Goal: Transaction & Acquisition: Purchase product/service

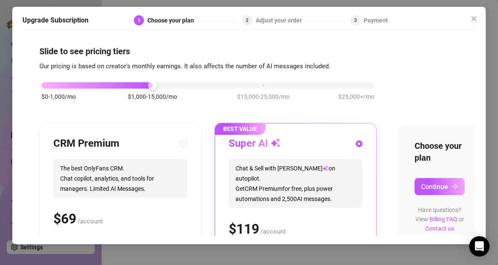
click at [47, 86] on div "$0-1,000/mo $1,000-15,000/mo $15,000-25,000/mo $25,000+/mo" at bounding box center [208, 82] width 333 height 5
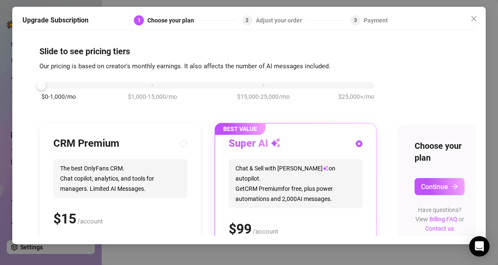
click at [269, 185] on span "Chat & Sell with Izzy on autopilot. Get CRM Premium for free, plus power automa…" at bounding box center [296, 183] width 134 height 49
click at [429, 188] on span "Continue" at bounding box center [434, 187] width 27 height 8
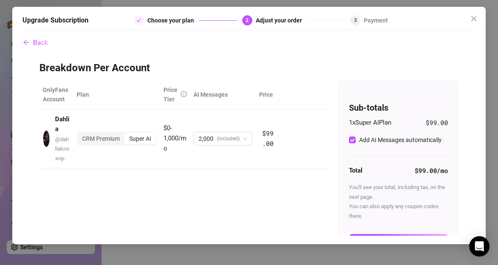
scroll to position [50, 0]
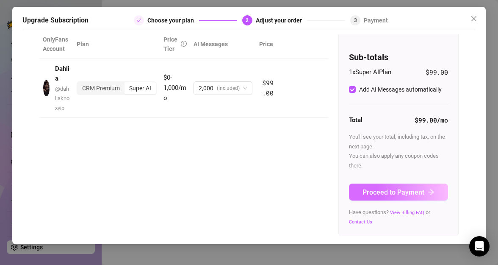
click at [419, 193] on span "Proceed to Payment" at bounding box center [394, 192] width 62 height 8
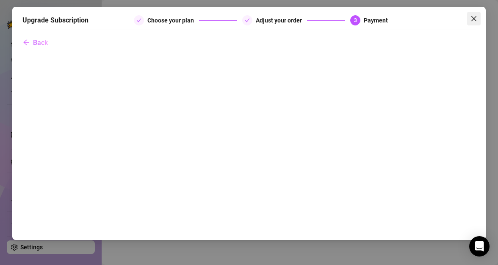
click at [475, 20] on icon "close" at bounding box center [474, 18] width 7 height 7
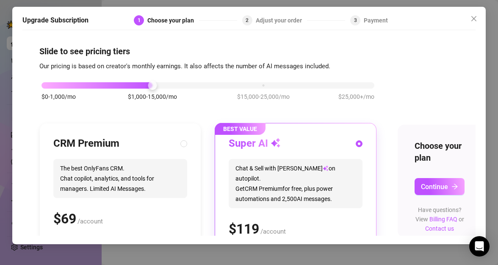
click at [47, 85] on div "$0-1,000/mo $1,000-15,000/mo $15,000-25,000/mo $25,000+/mo" at bounding box center [208, 82] width 333 height 5
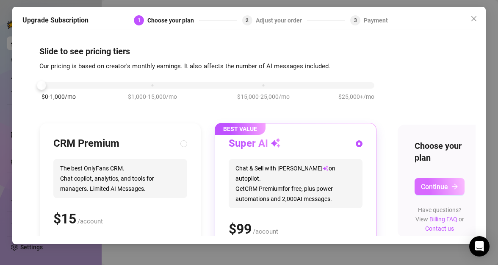
click at [450, 189] on button "Continue" at bounding box center [440, 186] width 50 height 17
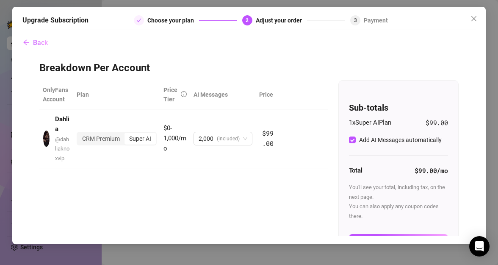
scroll to position [50, 0]
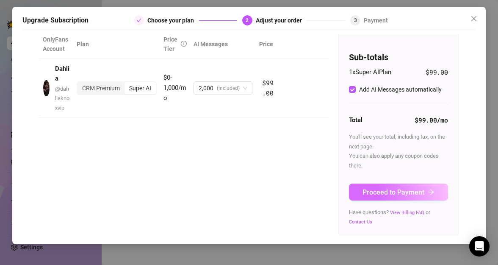
click at [421, 194] on button "Proceed to Payment" at bounding box center [398, 191] width 99 height 17
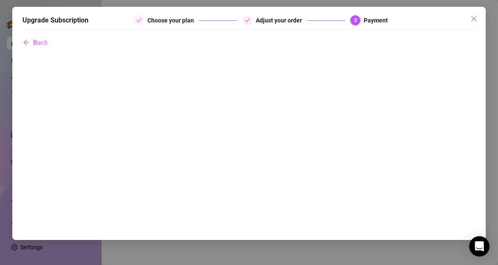
scroll to position [0, 0]
click at [471, 16] on icon "close" at bounding box center [473, 18] width 5 height 5
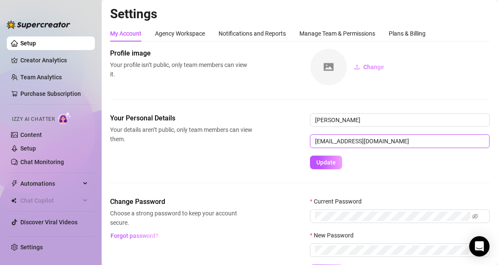
drag, startPoint x: 408, startPoint y: 144, endPoint x: 271, endPoint y: 138, distance: 136.5
click at [271, 138] on div "Your Personal Details Your details aren’t public, only team members can view th…" at bounding box center [299, 141] width 379 height 56
type input "[EMAIL_ADDRESS][DOMAIN_NAME]"
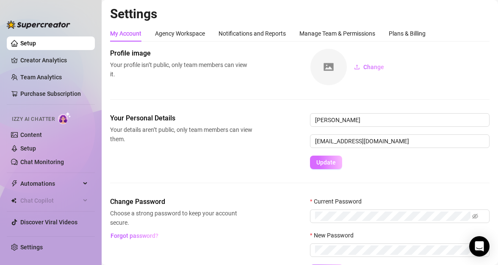
click at [330, 162] on span "Update" at bounding box center [325, 162] width 19 height 7
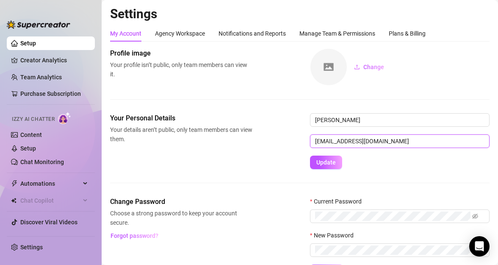
click at [383, 141] on input "[EMAIL_ADDRESS][DOMAIN_NAME]" at bounding box center [400, 141] width 180 height 14
type input "[EMAIL_ADDRESS][DOMAIN_NAME]"
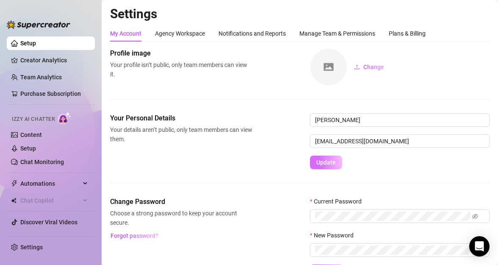
click at [334, 161] on span "Update" at bounding box center [325, 162] width 19 height 7
click at [334, 165] on span "Update" at bounding box center [325, 162] width 19 height 7
click at [33, 148] on link "Setup" at bounding box center [28, 148] width 16 height 7
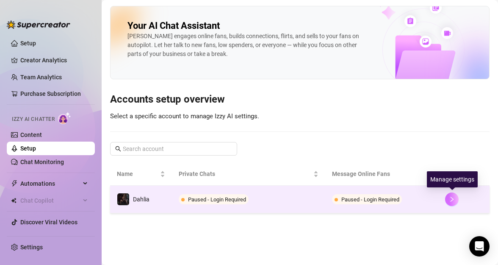
click at [454, 200] on icon "right" at bounding box center [452, 199] width 6 height 6
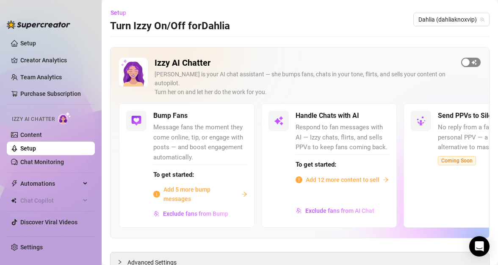
click at [468, 60] on span "button" at bounding box center [470, 62] width 19 height 9
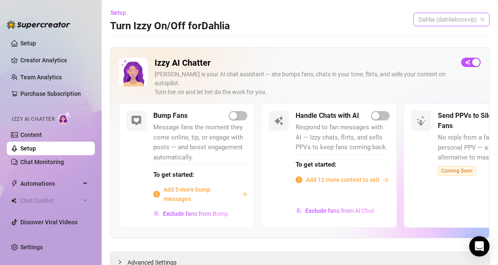
click at [458, 22] on span "Dahlia (dahliaknoxvip)" at bounding box center [451, 19] width 66 height 13
click at [449, 35] on span "( dahliaknoxvip )" at bounding box center [468, 36] width 41 height 9
click at [385, 111] on span "button" at bounding box center [380, 115] width 19 height 9
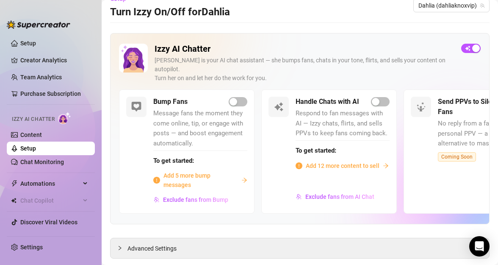
scroll to position [24, 0]
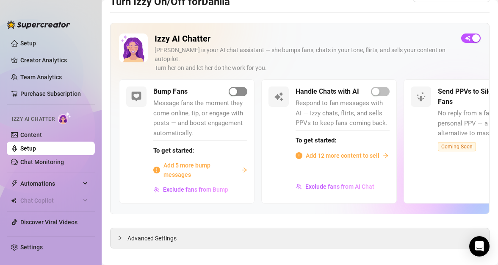
click at [241, 87] on span "button" at bounding box center [238, 91] width 19 height 9
click at [169, 233] on span "Advanced Settings" at bounding box center [151, 237] width 49 height 9
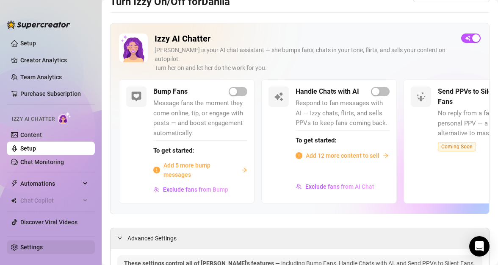
click at [34, 246] on link "Settings" at bounding box center [31, 247] width 22 height 7
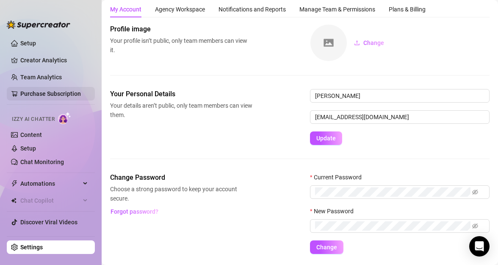
click at [36, 91] on link "Purchase Subscription" at bounding box center [50, 93] width 61 height 7
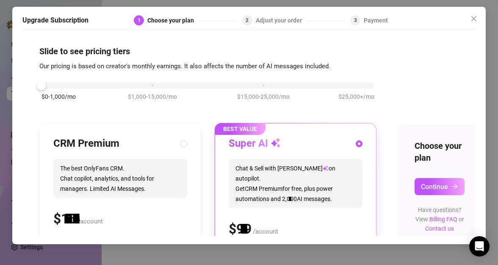
click at [47, 84] on div "$0-1,000/mo $1,000-15,000/mo $15,000-25,000/mo $25,000+/mo" at bounding box center [208, 82] width 333 height 5
click at [428, 186] on span "Continue" at bounding box center [434, 187] width 27 height 8
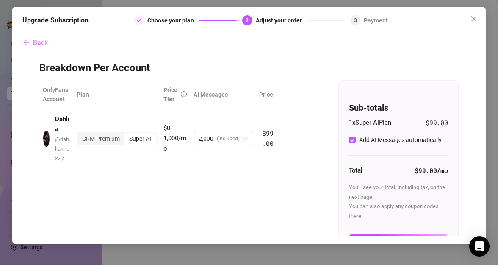
scroll to position [50, 0]
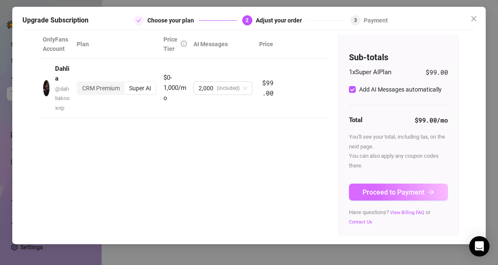
click at [410, 191] on span "Proceed to Payment" at bounding box center [394, 192] width 62 height 8
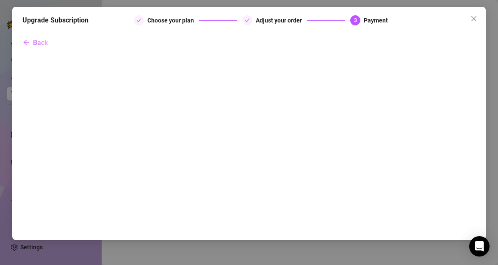
scroll to position [0, 0]
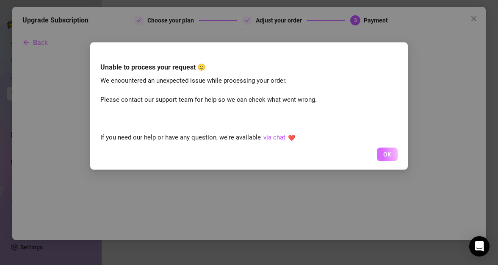
click at [387, 151] on span "OK" at bounding box center [387, 154] width 8 height 7
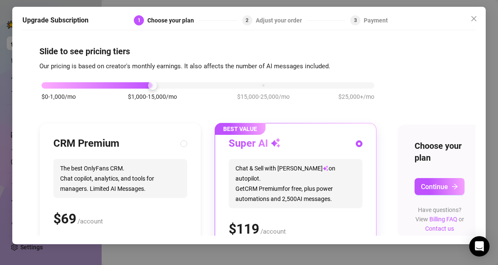
click at [45, 86] on div "$0-1,000/mo $1,000-15,000/mo $15,000-25,000/mo $25,000+/mo" at bounding box center [208, 82] width 333 height 5
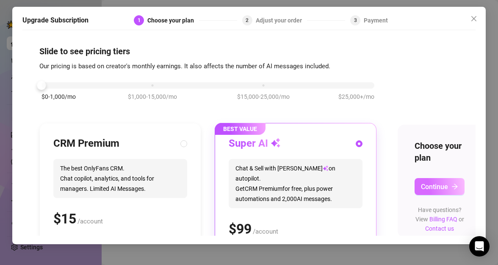
click at [436, 185] on span "Continue" at bounding box center [434, 187] width 27 height 8
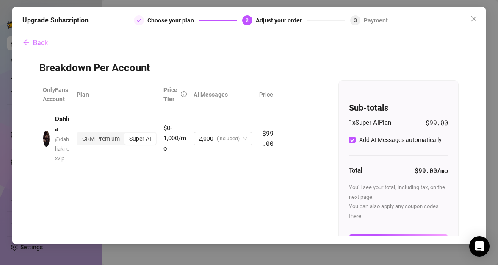
scroll to position [50, 0]
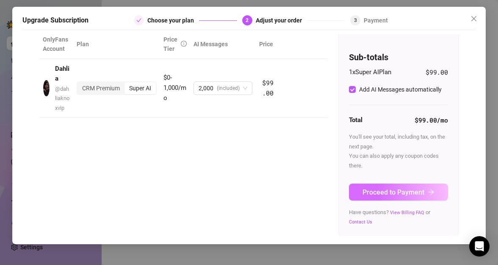
click at [428, 191] on icon "arrow-right" at bounding box center [431, 191] width 7 height 7
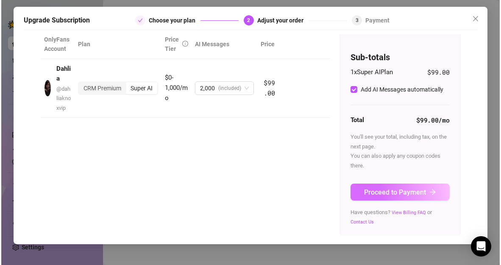
scroll to position [0, 0]
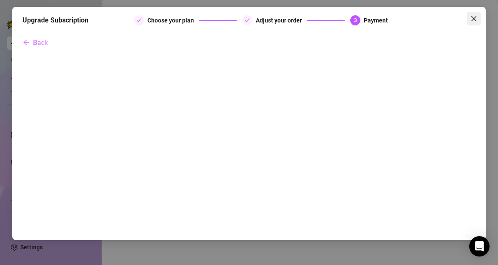
click at [475, 20] on icon "close" at bounding box center [473, 18] width 5 height 5
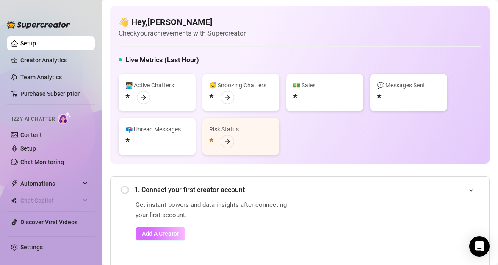
click at [180, 234] on button "Add A Creator" at bounding box center [161, 234] width 50 height 14
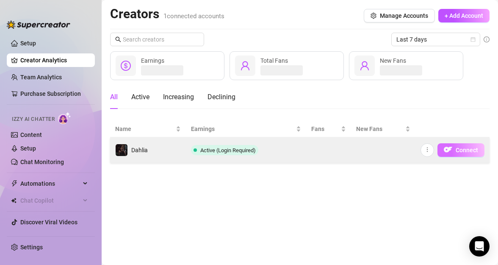
click at [466, 147] on span "Connect" at bounding box center [467, 150] width 22 height 7
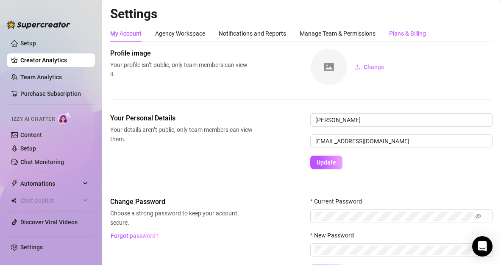
click at [415, 30] on div "Plans & Billing" at bounding box center [407, 33] width 37 height 9
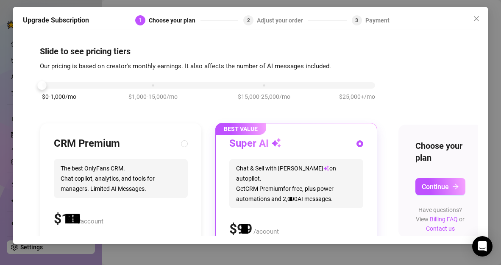
click at [44, 85] on div "$0-1,000/mo $1,000-15,000/mo $15,000-25,000/mo $25,000+/mo" at bounding box center [208, 82] width 333 height 5
click at [441, 182] on button "Continue" at bounding box center [440, 186] width 50 height 17
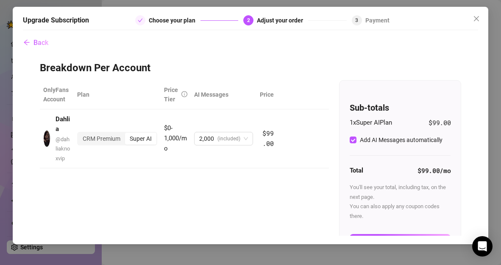
scroll to position [50, 0]
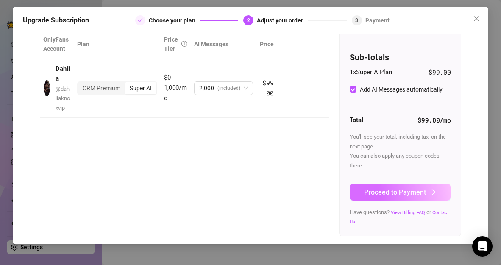
click at [404, 191] on span "Proceed to Payment" at bounding box center [395, 192] width 62 height 8
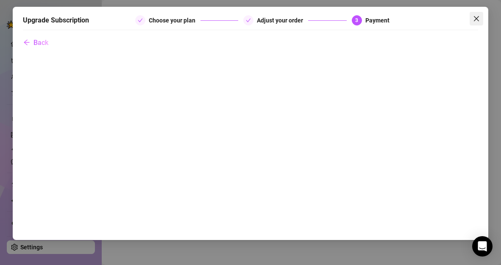
click at [480, 17] on span "Close" at bounding box center [476, 18] width 14 height 7
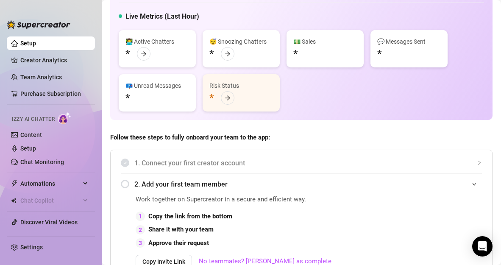
scroll to position [43, 0]
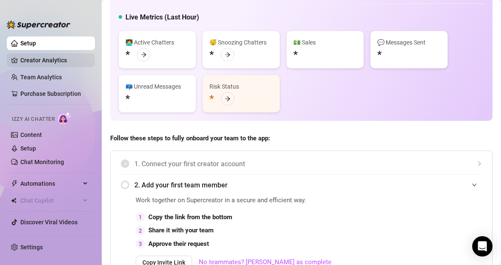
click at [44, 61] on link "Creator Analytics" at bounding box center [54, 60] width 68 height 14
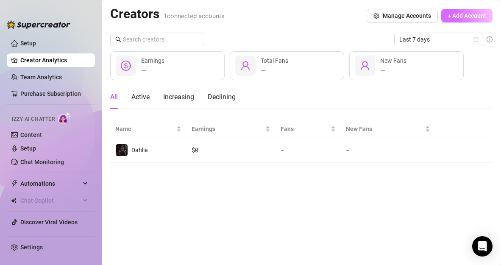
click at [450, 18] on span "+ Add Account" at bounding box center [466, 15] width 39 height 7
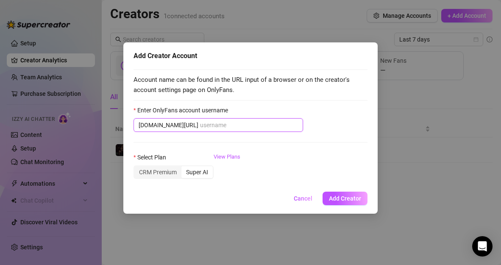
click at [231, 121] on input "Enter OnlyFans account username" at bounding box center [249, 124] width 98 height 9
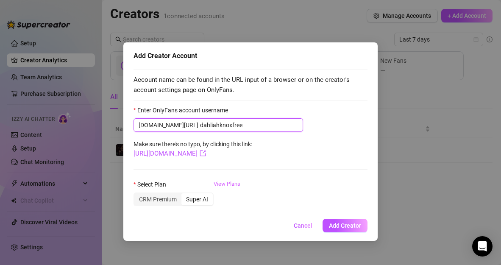
type input "dahliahknoxfree"
click at [221, 184] on link "View Plans" at bounding box center [226, 197] width 27 height 34
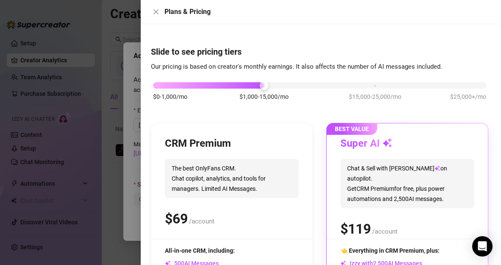
click at [156, 84] on div "$0-1,000/mo $1,000-15,000/mo $15,000-25,000/mo $25,000+/mo" at bounding box center [319, 82] width 333 height 5
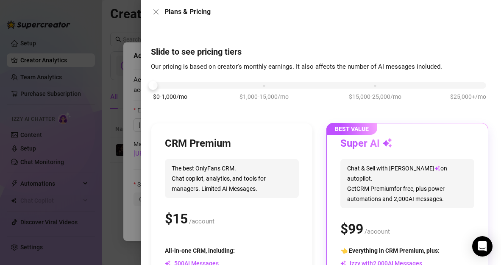
click at [257, 195] on span "The best OnlyFans CRM. Chat copilot, analytics, and tools for managers. Limited…" at bounding box center [232, 178] width 134 height 39
click at [238, 180] on span "The best OnlyFans CRM. Chat copilot, analytics, and tools for managers. Limited…" at bounding box center [232, 178] width 134 height 39
click at [214, 141] on h3 "CRM Premium" at bounding box center [198, 144] width 66 height 14
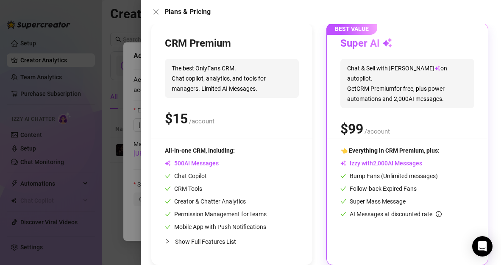
scroll to position [111, 0]
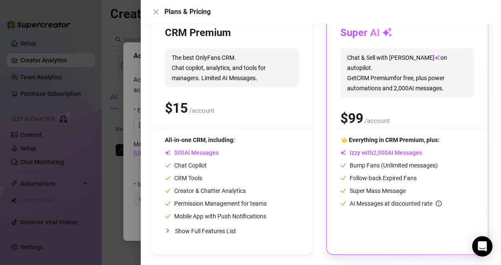
click at [201, 155] on span "AI Messages" at bounding box center [192, 152] width 54 height 7
click at [210, 81] on span "The best OnlyFans CRM. Chat copilot, analytics, and tools for managers. Limited…" at bounding box center [232, 67] width 134 height 39
click at [173, 30] on h3 "CRM Premium" at bounding box center [198, 33] width 66 height 14
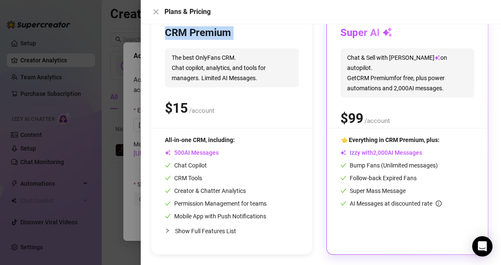
click at [173, 30] on h3 "CRM Premium" at bounding box center [198, 33] width 66 height 14
click at [157, 11] on icon "close" at bounding box center [155, 11] width 5 height 5
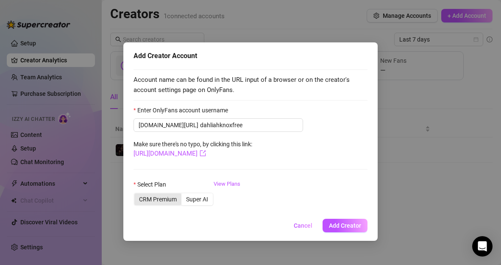
click at [172, 203] on div "CRM Premium" at bounding box center [157, 199] width 47 height 12
click at [136, 194] on input "CRM Premium" at bounding box center [136, 194] width 0 height 0
click at [346, 227] on span "Add Creator" at bounding box center [345, 225] width 32 height 7
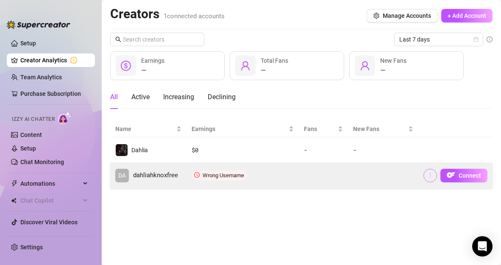
click at [432, 177] on icon "more" at bounding box center [430, 175] width 6 height 6
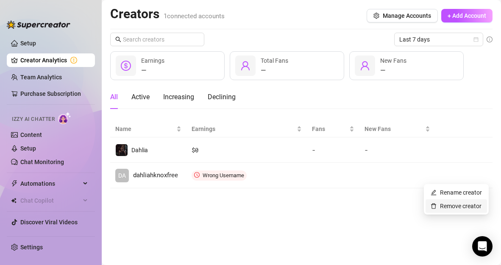
click at [446, 207] on link "Remove creator" at bounding box center [455, 205] width 51 height 7
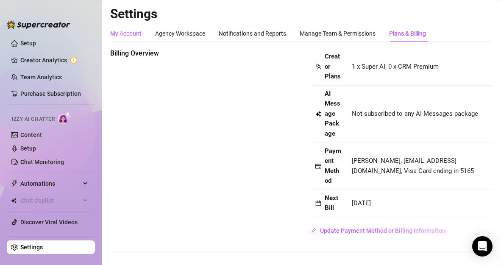
click at [134, 30] on div "My Account" at bounding box center [125, 33] width 31 height 9
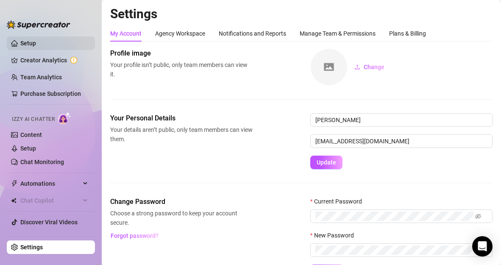
click at [25, 44] on link "Setup" at bounding box center [28, 43] width 16 height 7
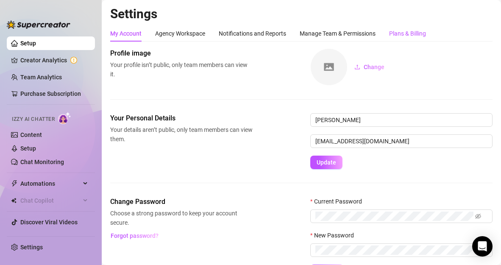
click at [400, 32] on div "Plans & Billing" at bounding box center [407, 33] width 37 height 9
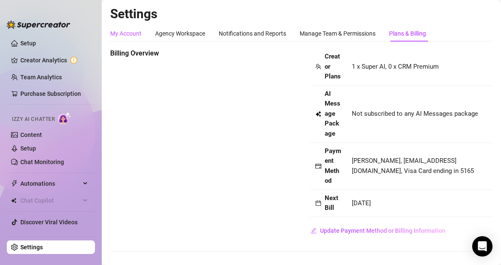
click at [133, 33] on div "My Account" at bounding box center [125, 33] width 31 height 9
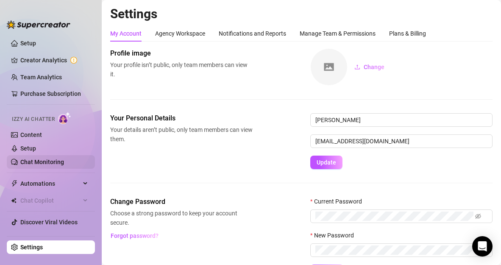
click at [42, 163] on link "Chat Monitoring" at bounding box center [42, 161] width 44 height 7
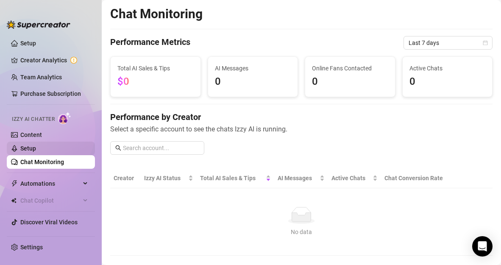
click at [35, 147] on link "Setup" at bounding box center [28, 148] width 16 height 7
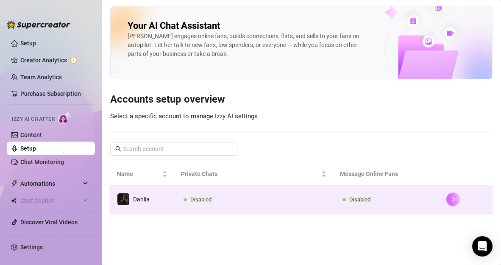
click at [451, 201] on icon "right" at bounding box center [453, 199] width 6 height 6
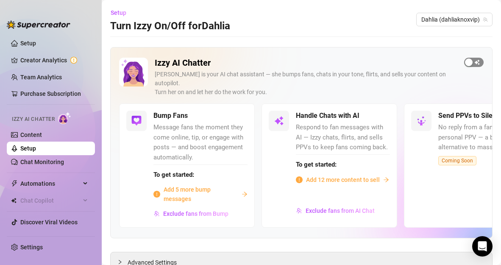
click at [465, 61] on div "button" at bounding box center [469, 62] width 8 height 8
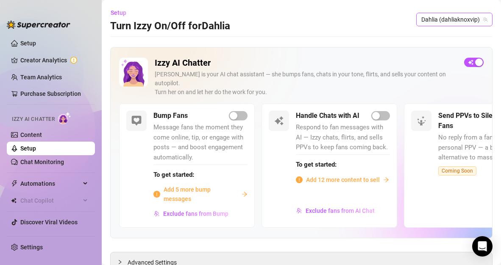
click at [449, 19] on span "Dahlia (dahliaknoxvip)" at bounding box center [454, 19] width 66 height 13
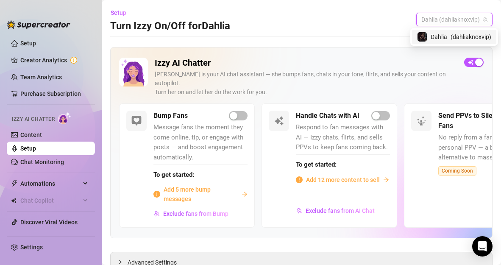
click at [447, 35] on div "Dahlia ( dahliaknoxvip )" at bounding box center [454, 37] width 74 height 10
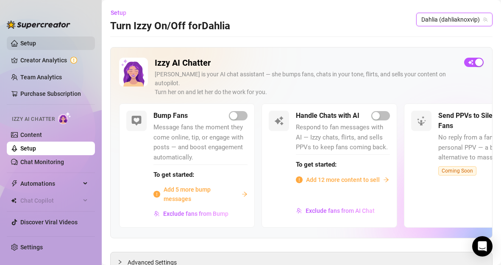
click at [36, 42] on link "Setup" at bounding box center [28, 43] width 16 height 7
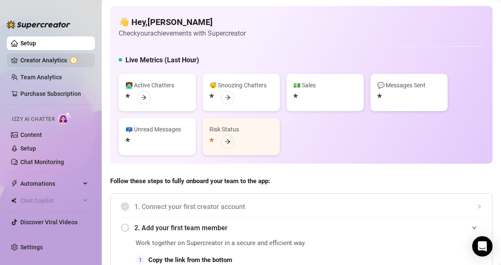
click at [53, 61] on link "Creator Analytics" at bounding box center [54, 60] width 68 height 14
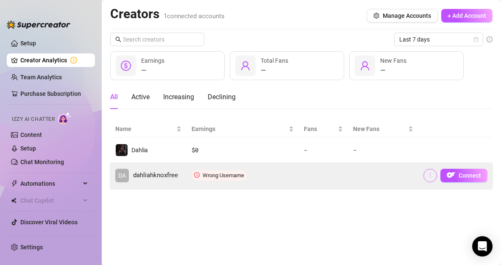
click at [433, 174] on icon "more" at bounding box center [430, 175] width 6 height 6
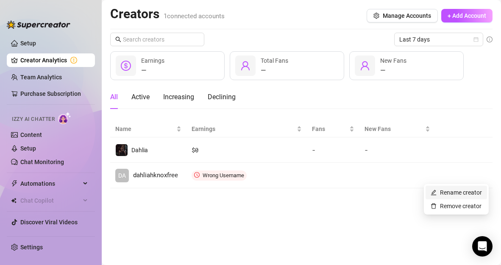
click at [442, 190] on link "Rename creator" at bounding box center [455, 192] width 51 height 7
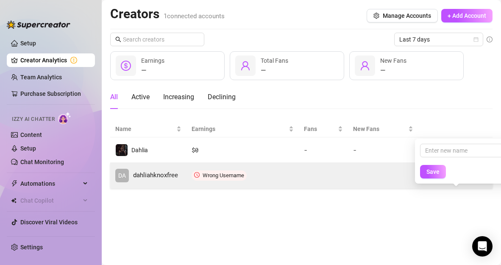
click at [381, 172] on td at bounding box center [383, 175] width 70 height 25
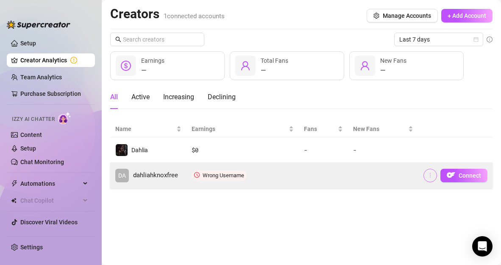
click at [435, 176] on button "button" at bounding box center [430, 176] width 14 height 14
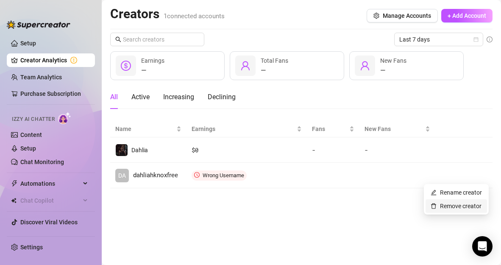
click at [457, 206] on link "Remove creator" at bounding box center [455, 205] width 51 height 7
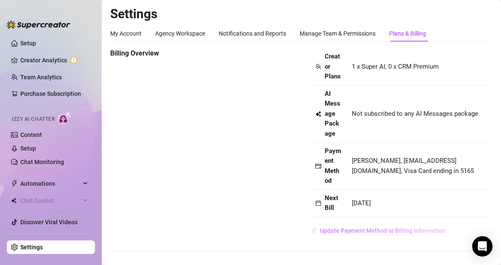
click at [358, 234] on span "Update Payment Method or Billing Information" at bounding box center [382, 230] width 125 height 7
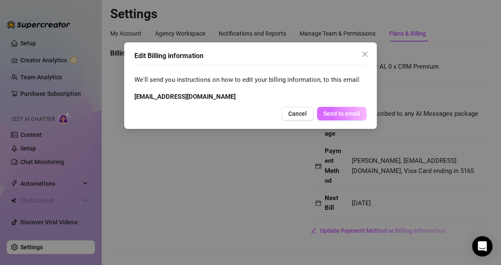
click at [342, 113] on span "Send to email" at bounding box center [341, 113] width 37 height 7
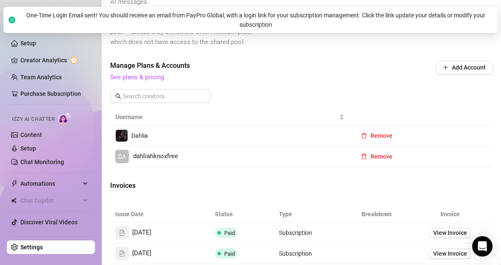
scroll to position [314, 0]
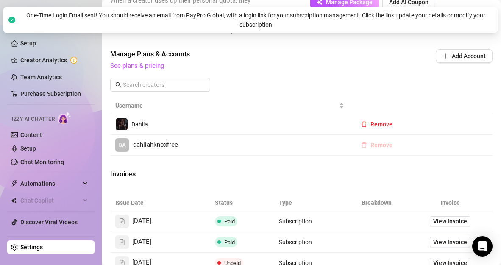
click at [380, 148] on span "Remove" at bounding box center [381, 144] width 22 height 7
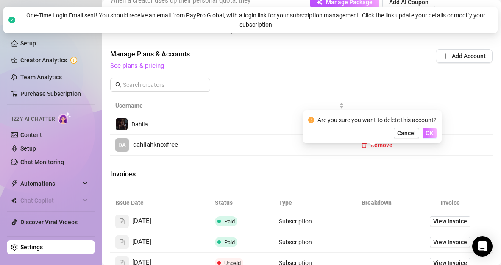
click at [432, 133] on span "OK" at bounding box center [429, 133] width 8 height 7
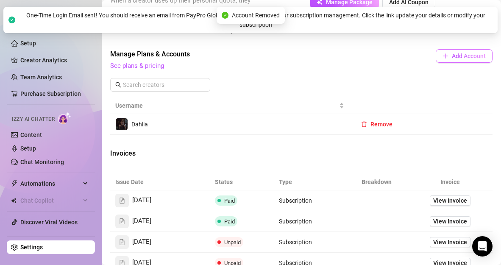
click at [457, 59] on span "Add Account" at bounding box center [468, 56] width 34 height 7
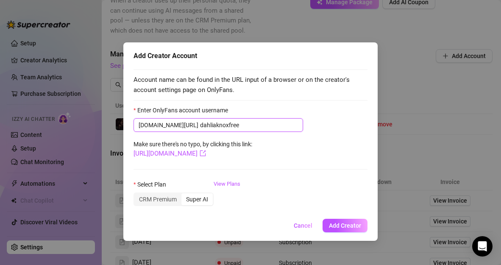
type input "dahliaknoxfree"
click at [192, 200] on div "Super AI" at bounding box center [196, 199] width 31 height 12
click at [183, 194] on input "Super AI" at bounding box center [183, 194] width 0 height 0
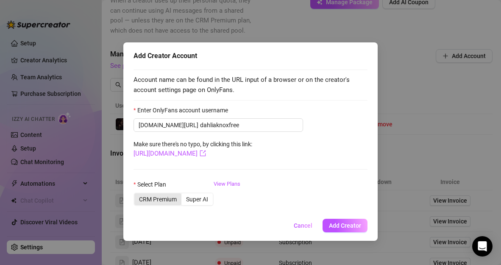
click at [152, 199] on div "CRM Premium" at bounding box center [157, 199] width 47 height 12
click at [136, 194] on input "CRM Premium" at bounding box center [136, 194] width 0 height 0
click at [352, 227] on span "Add Creator" at bounding box center [345, 225] width 32 height 7
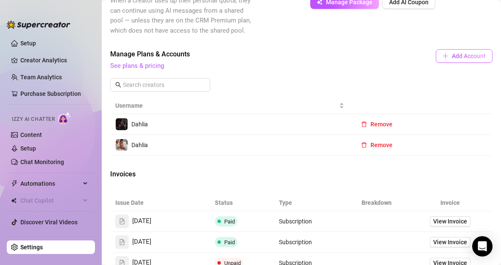
click at [451, 59] on span "Add Account" at bounding box center [468, 56] width 34 height 7
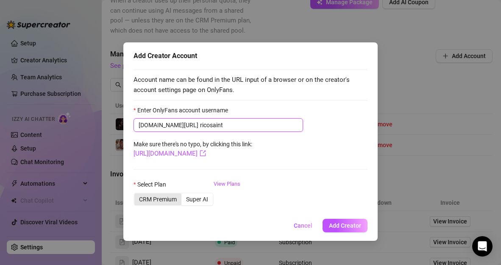
type input "ricosaint"
click at [149, 199] on div "CRM Premium" at bounding box center [157, 199] width 47 height 12
click at [136, 194] on input "CRM Premium" at bounding box center [136, 194] width 0 height 0
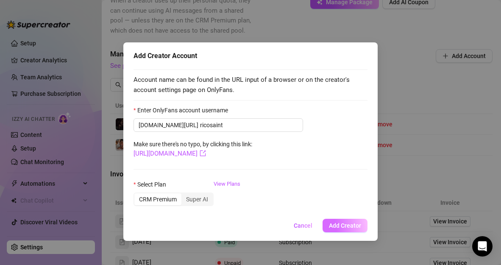
click at [346, 224] on span "Add Creator" at bounding box center [345, 225] width 32 height 7
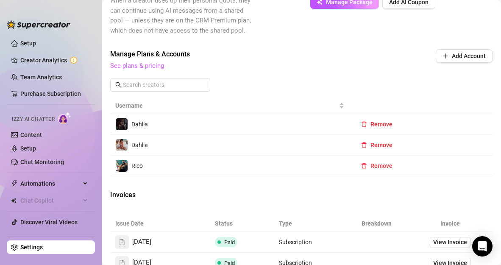
click at [153, 69] on link "See plans & pricing" at bounding box center [137, 66] width 54 height 8
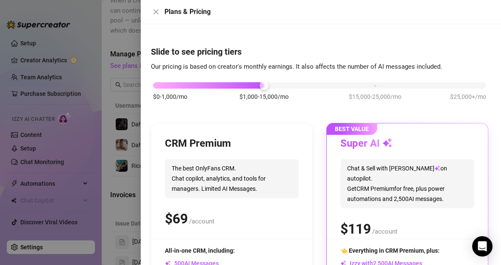
click at [248, 139] on div "CRM Premium" at bounding box center [232, 144] width 134 height 14
click at [155, 86] on div "$0-1,000/mo $1,000-15,000/mo $15,000-25,000/mo $25,000+/mo" at bounding box center [319, 82] width 333 height 5
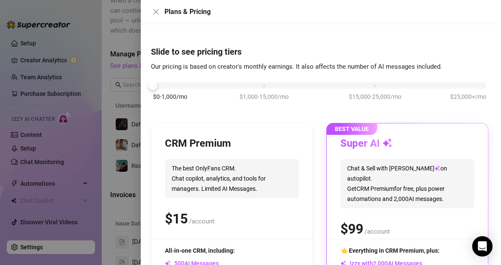
click at [197, 177] on span "The best OnlyFans CRM. Chat copilot, analytics, and tools for managers. Limited…" at bounding box center [232, 178] width 134 height 39
click at [196, 144] on h3 "CRM Premium" at bounding box center [198, 144] width 66 height 14
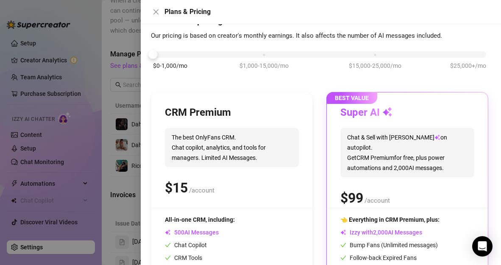
scroll to position [0, 0]
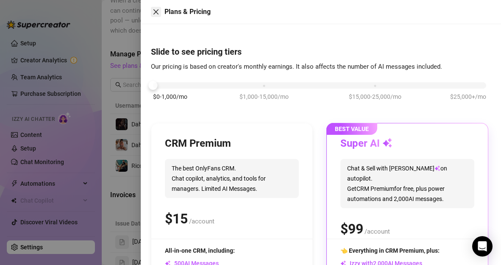
click at [157, 10] on icon "close" at bounding box center [155, 11] width 7 height 7
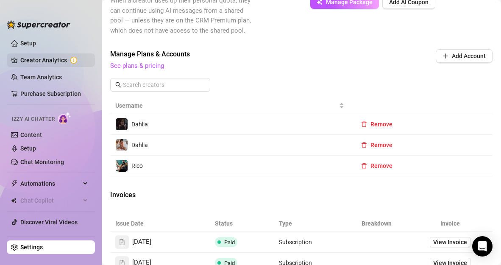
click at [49, 61] on link "Creator Analytics" at bounding box center [54, 60] width 68 height 14
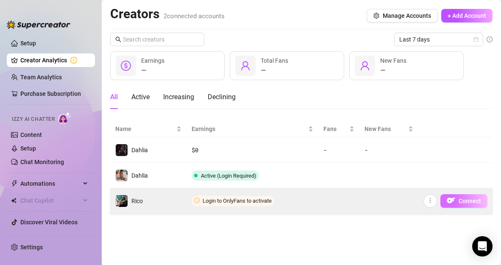
click at [451, 201] on img "button" at bounding box center [450, 200] width 8 height 8
